Goal: Use online tool/utility: Utilize a website feature to perform a specific function

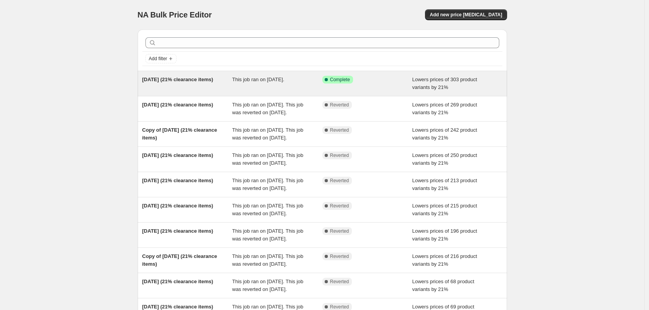
click at [279, 86] on div "This job ran on [DATE]." at bounding box center [277, 84] width 90 height 16
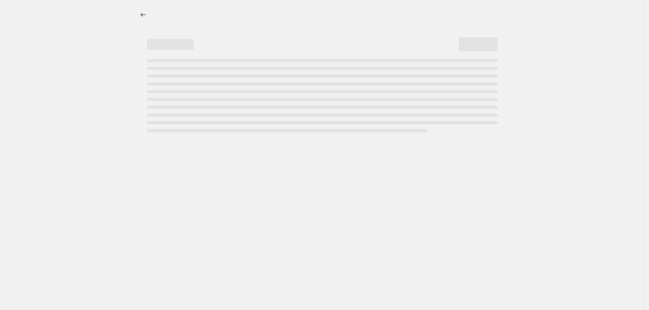
select select "percentage"
select select "collection"
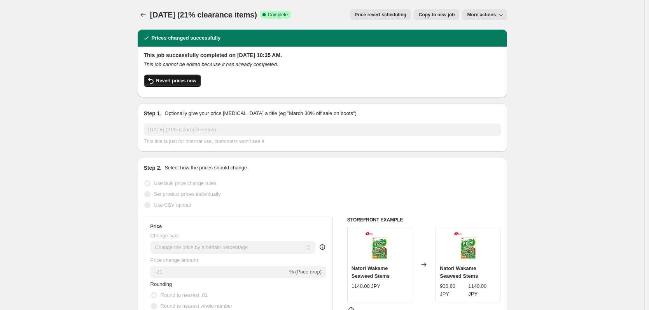
click at [180, 78] on span "Revert prices now" at bounding box center [176, 81] width 40 height 6
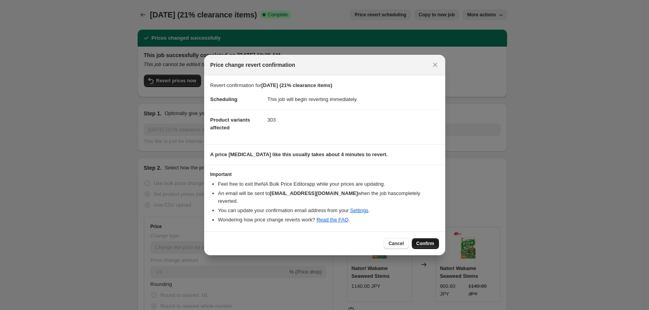
click at [432, 246] on span "Confirm" at bounding box center [426, 244] width 18 height 6
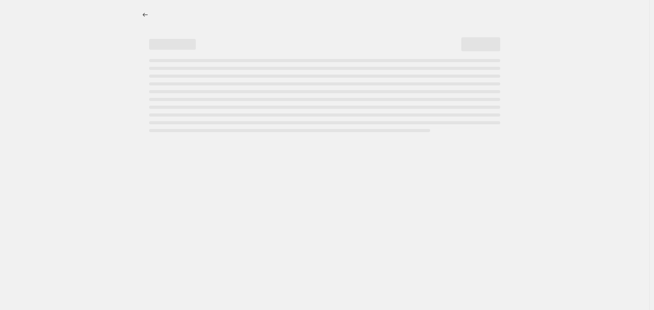
select select "percentage"
select select "collection"
